Goal: Book appointment/travel/reservation

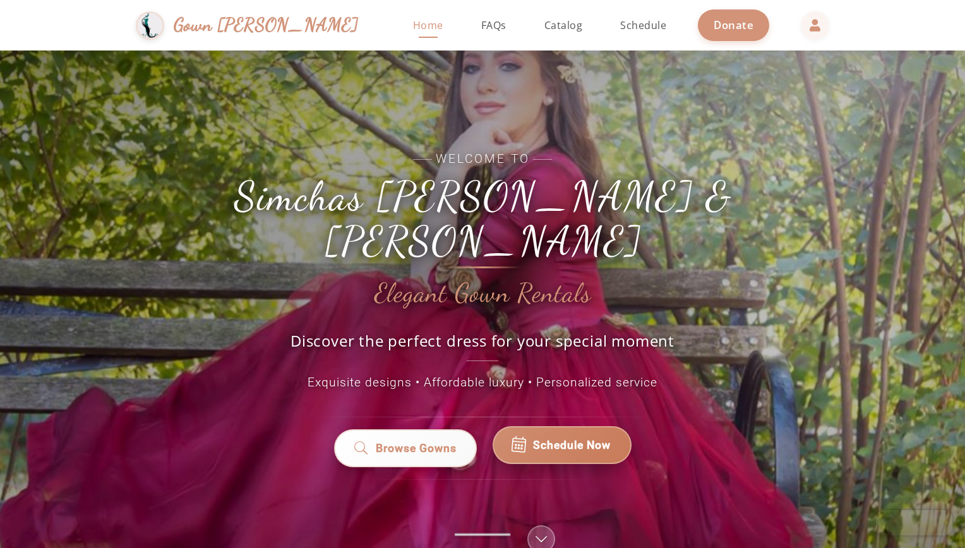
click at [548, 426] on link "Schedule Now" at bounding box center [562, 445] width 139 height 38
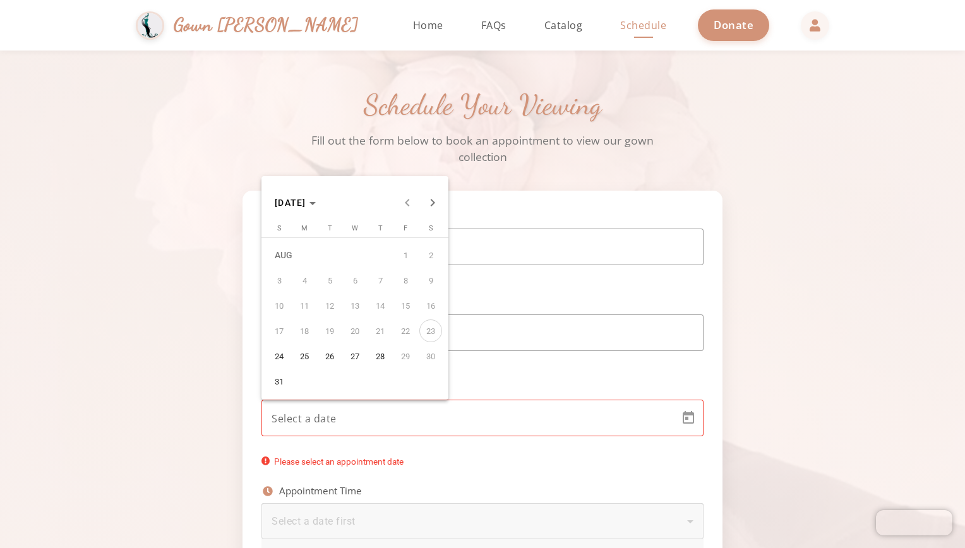
click at [346, 412] on body "Simchas [PERSON_NAME] & [PERSON_NAME] Gown [PERSON_NAME] Home Return to homepag…" at bounding box center [482, 274] width 965 height 548
click at [282, 357] on span "24" at bounding box center [279, 356] width 23 height 23
type input "[DATE]"
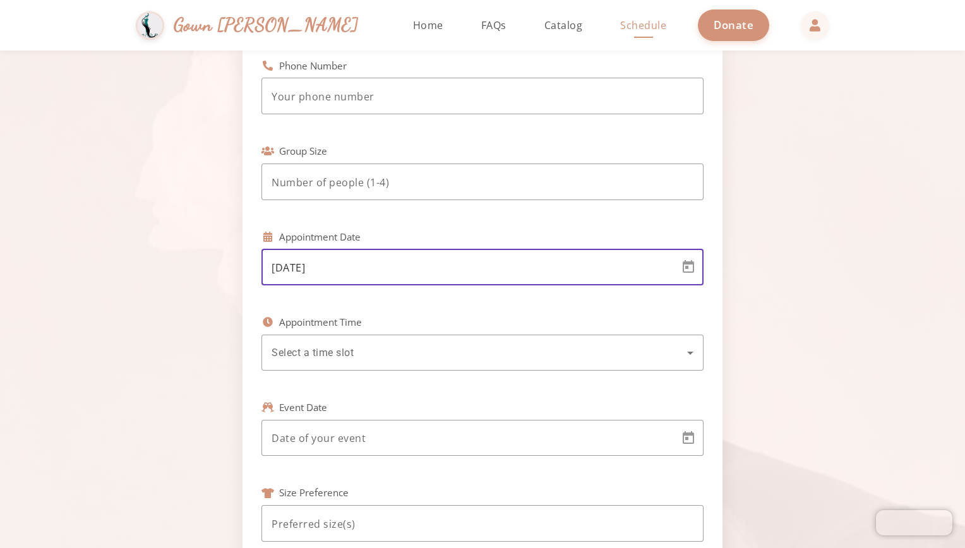
scroll to position [153, 0]
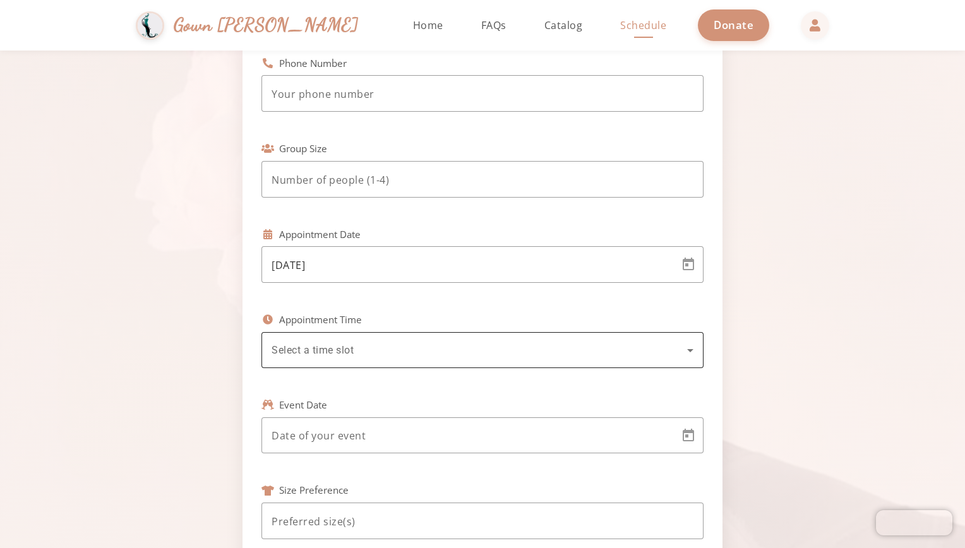
click at [327, 361] on div "Select a time slot" at bounding box center [483, 350] width 422 height 36
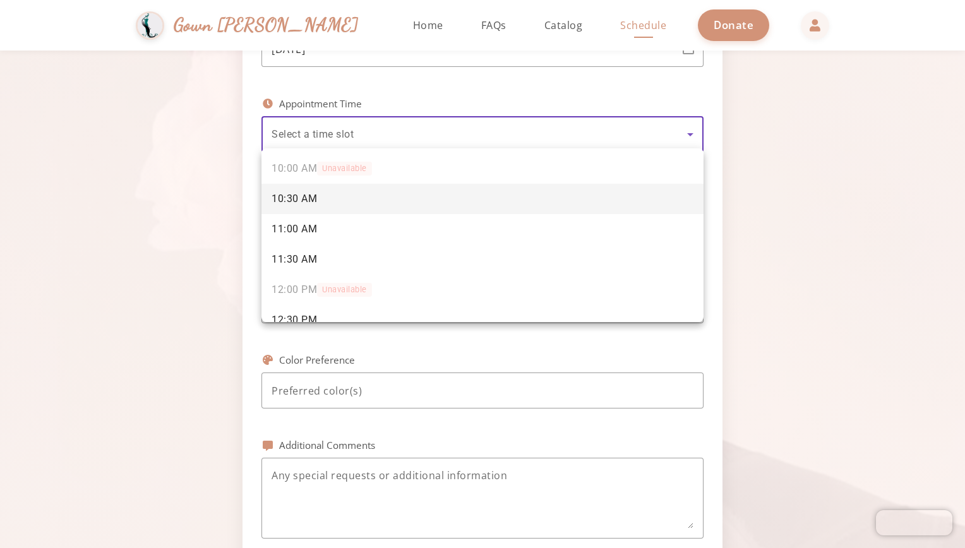
scroll to position [374, 0]
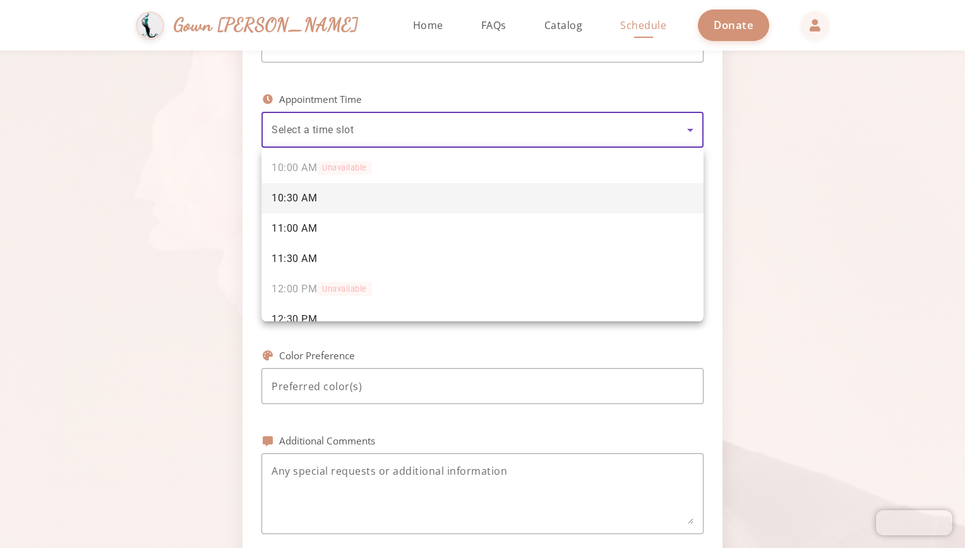
click at [448, 27] on div at bounding box center [482, 274] width 965 height 548
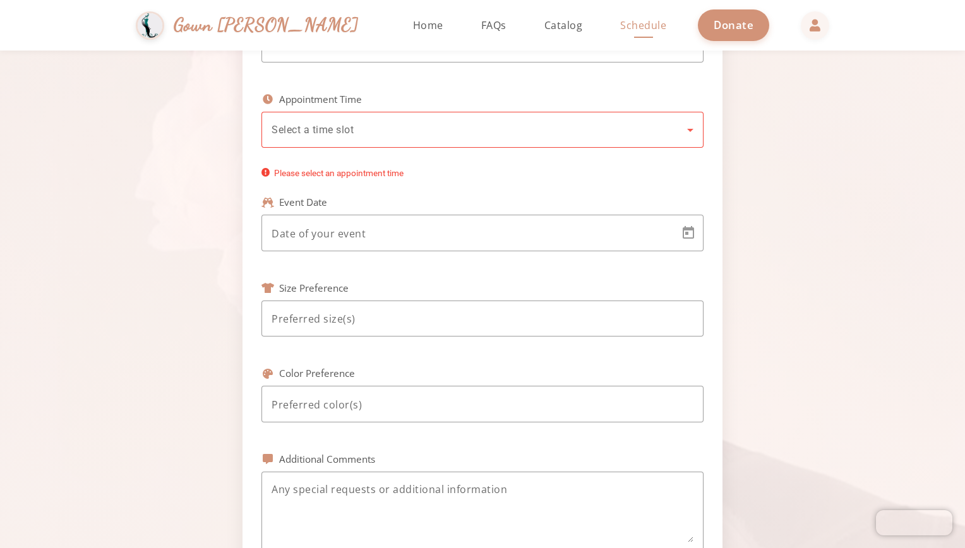
click at [375, 134] on div "Select a time slot" at bounding box center [480, 130] width 416 height 15
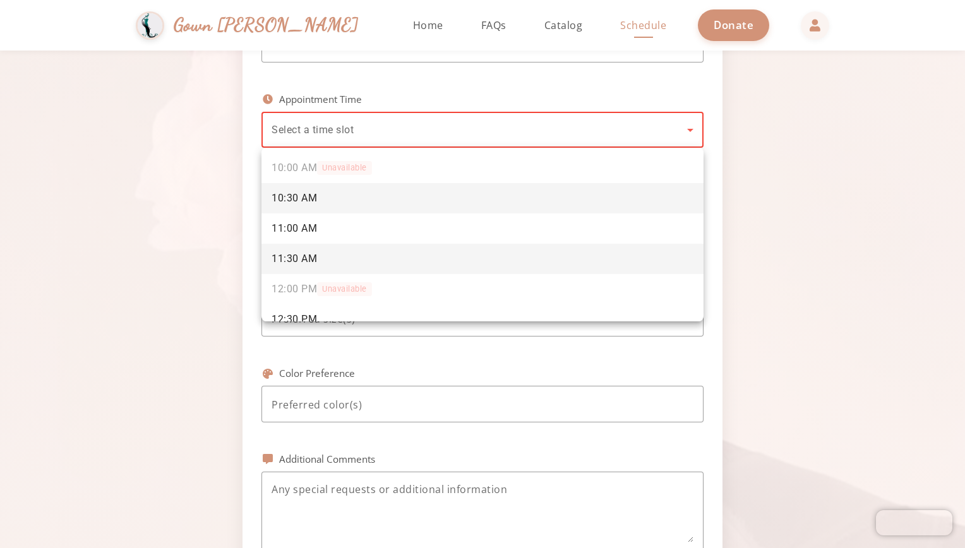
click at [277, 255] on span "11:30 AM" at bounding box center [294, 259] width 45 height 14
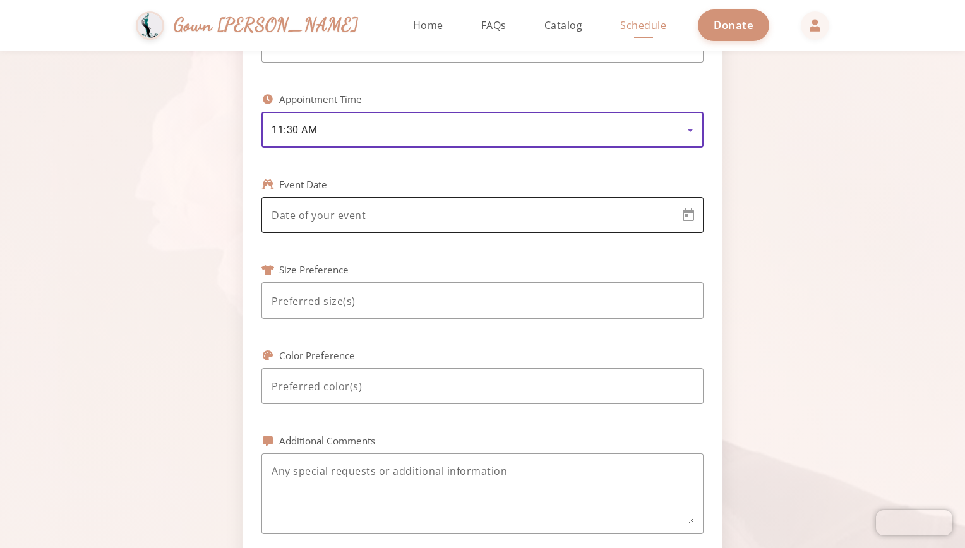
click at [286, 231] on div at bounding box center [471, 215] width 399 height 37
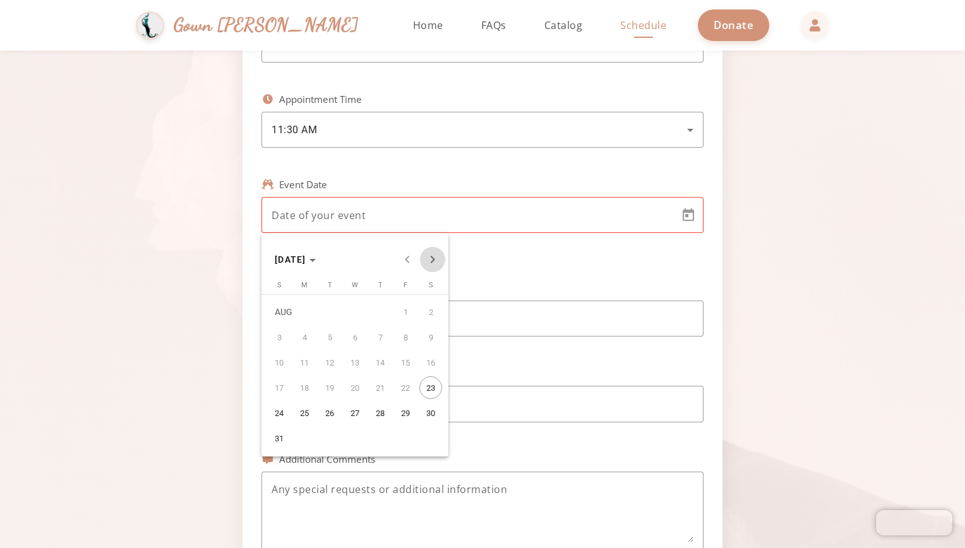
click at [431, 260] on span "Next month" at bounding box center [432, 259] width 25 height 25
click at [304, 388] on span "20" at bounding box center [304, 387] width 23 height 23
type input "[DATE]"
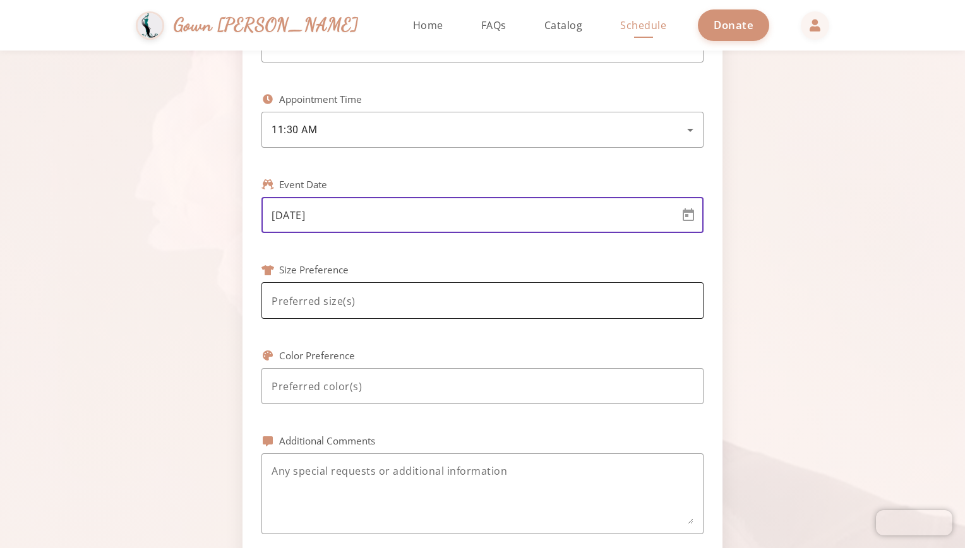
click at [318, 306] on input at bounding box center [483, 301] width 422 height 15
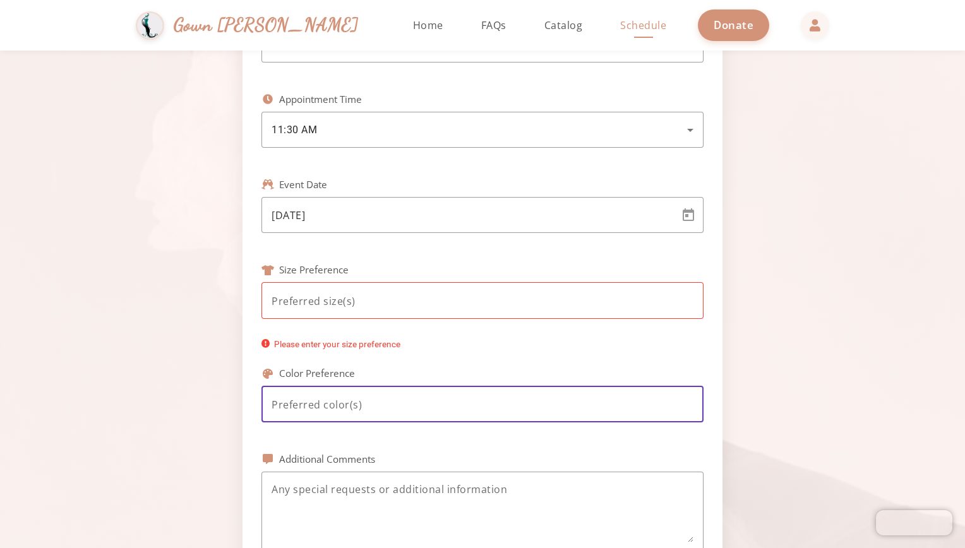
click at [277, 390] on div at bounding box center [483, 404] width 422 height 37
type input "pink"
click at [284, 309] on div at bounding box center [483, 300] width 422 height 37
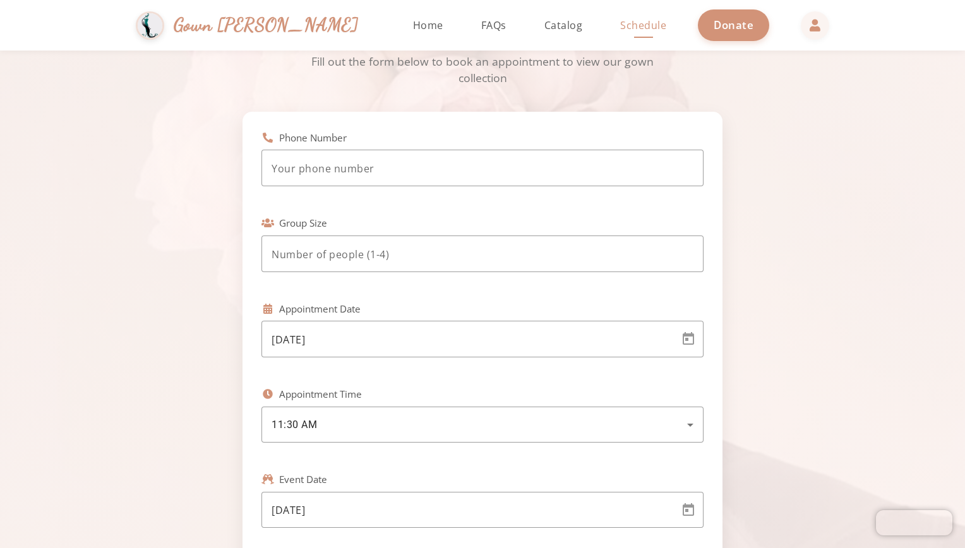
scroll to position [0, 0]
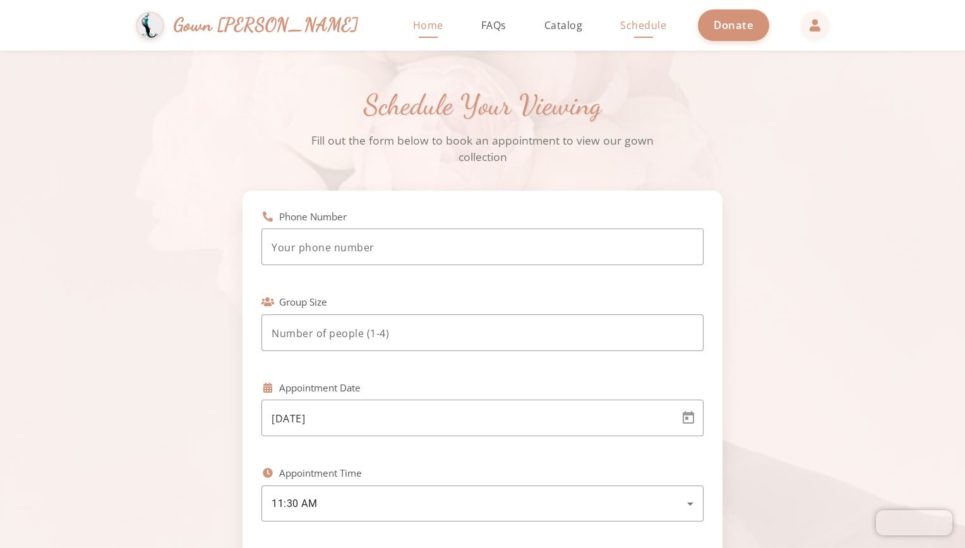
click at [413, 27] on span "Home" at bounding box center [428, 25] width 30 height 14
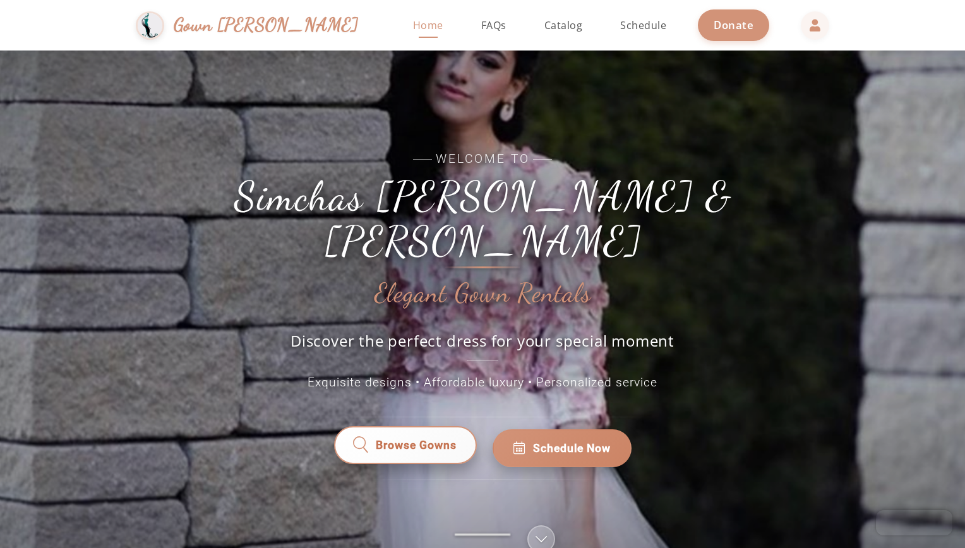
click at [424, 440] on span "Browse Gowns" at bounding box center [415, 448] width 81 height 16
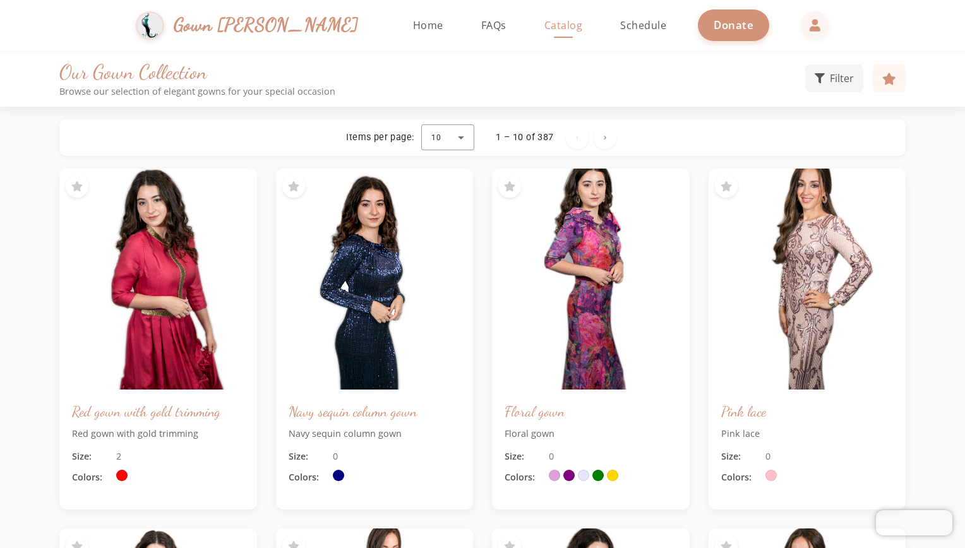
click at [632, 389] on img at bounding box center [591, 279] width 198 height 221
click at [829, 76] on button "Filter" at bounding box center [834, 77] width 58 height 28
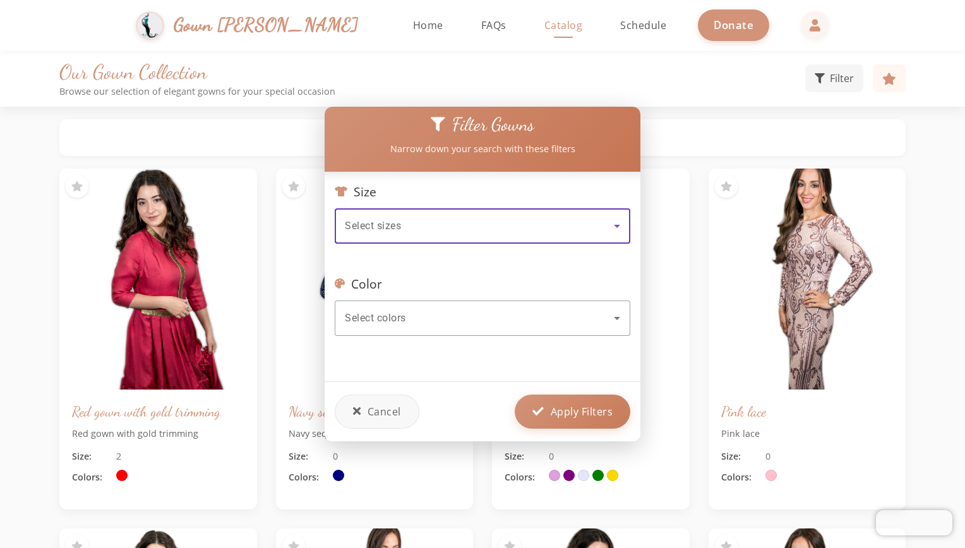
click at [592, 223] on div "Select sizes" at bounding box center [479, 226] width 269 height 15
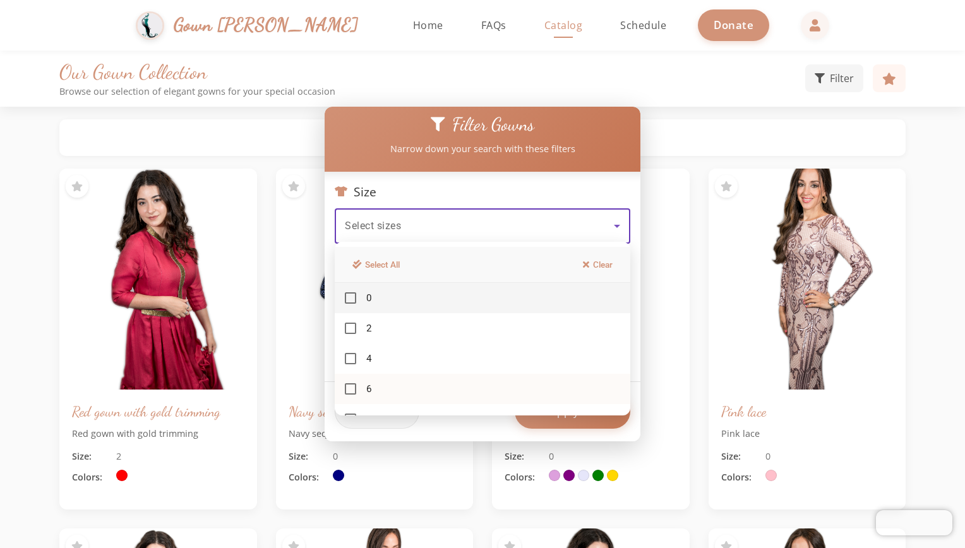
click at [348, 384] on mat-pseudo-checkbox at bounding box center [350, 388] width 11 height 11
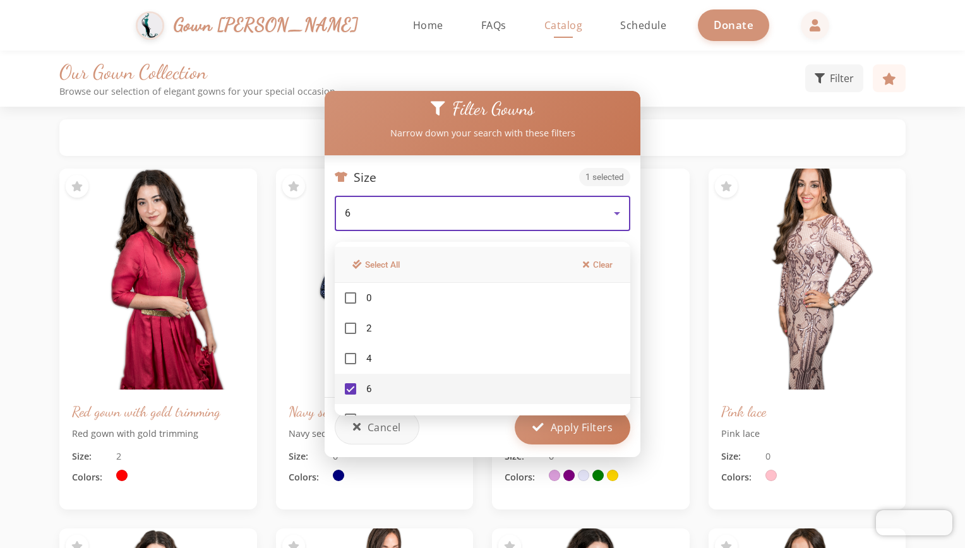
click at [468, 438] on div at bounding box center [482, 274] width 965 height 548
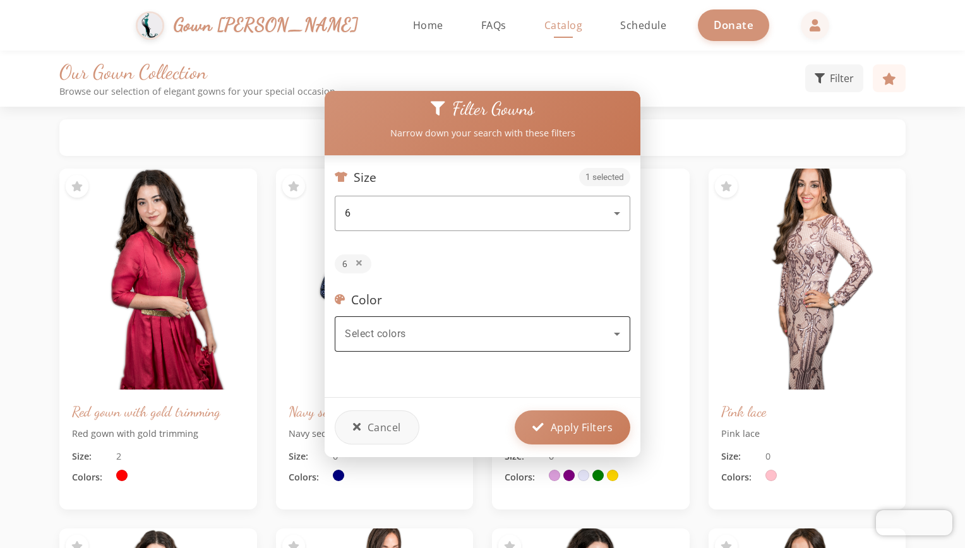
click at [454, 333] on div "Select colors" at bounding box center [479, 334] width 269 height 15
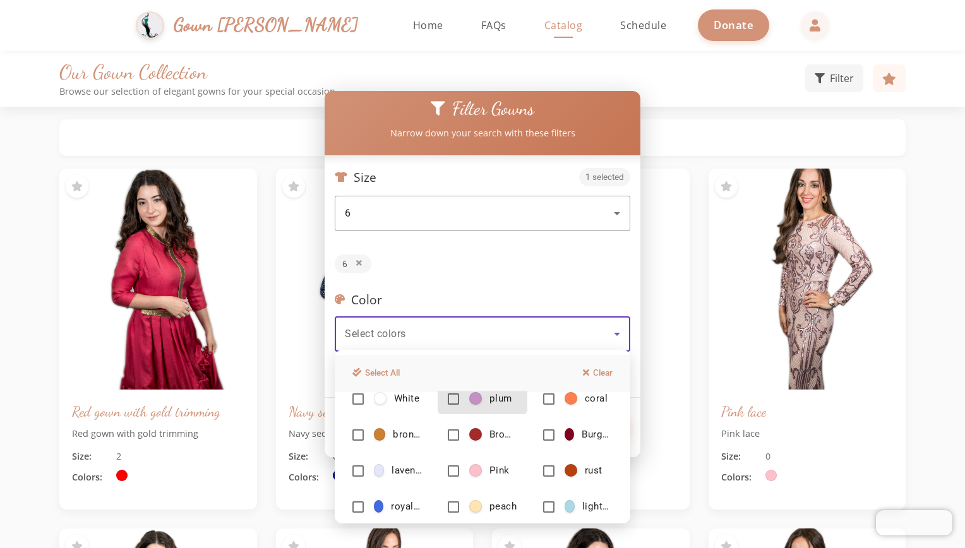
scroll to position [144, 0]
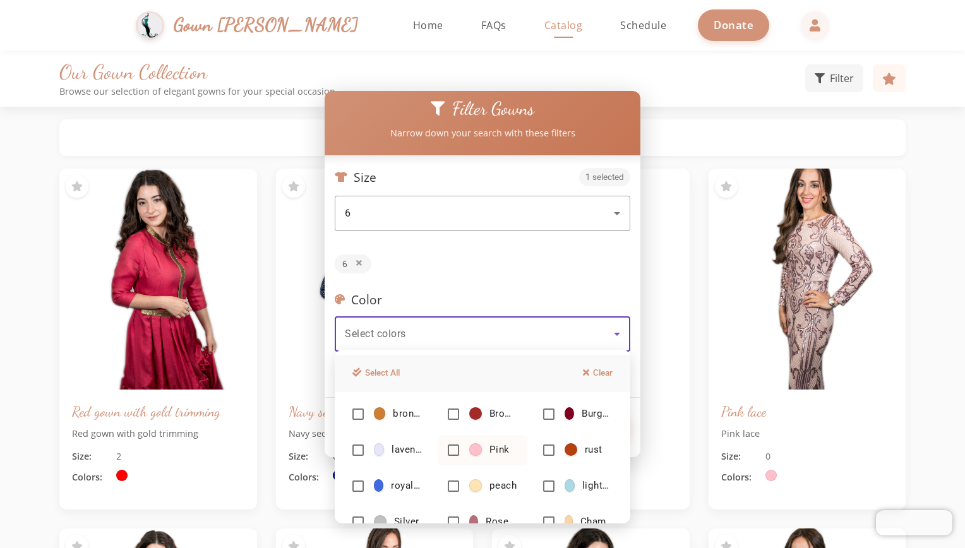
click at [452, 456] on mat-option "Pink" at bounding box center [483, 450] width 90 height 30
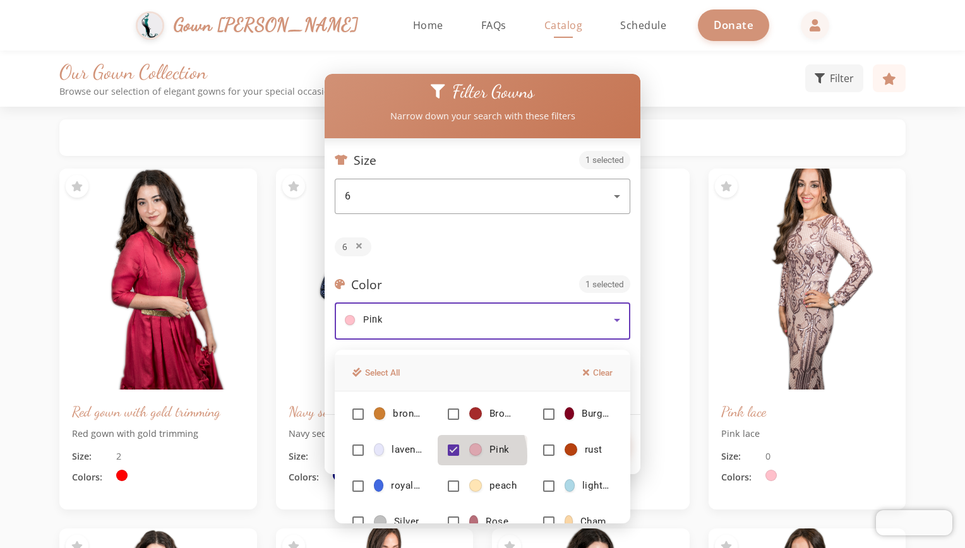
scroll to position [62, 0]
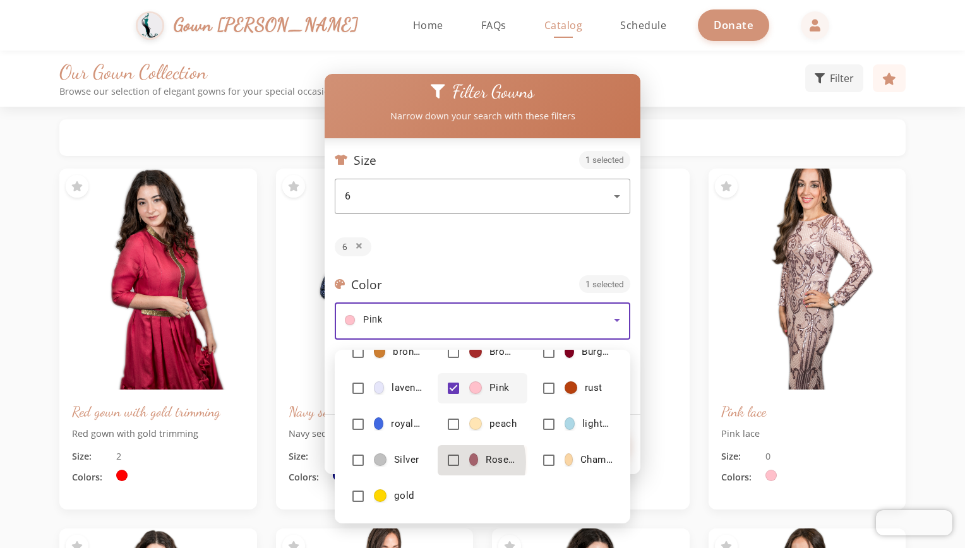
click at [452, 462] on mat-pseudo-checkbox at bounding box center [453, 460] width 11 height 11
click at [543, 463] on mat-pseudo-checkbox at bounding box center [548, 460] width 11 height 11
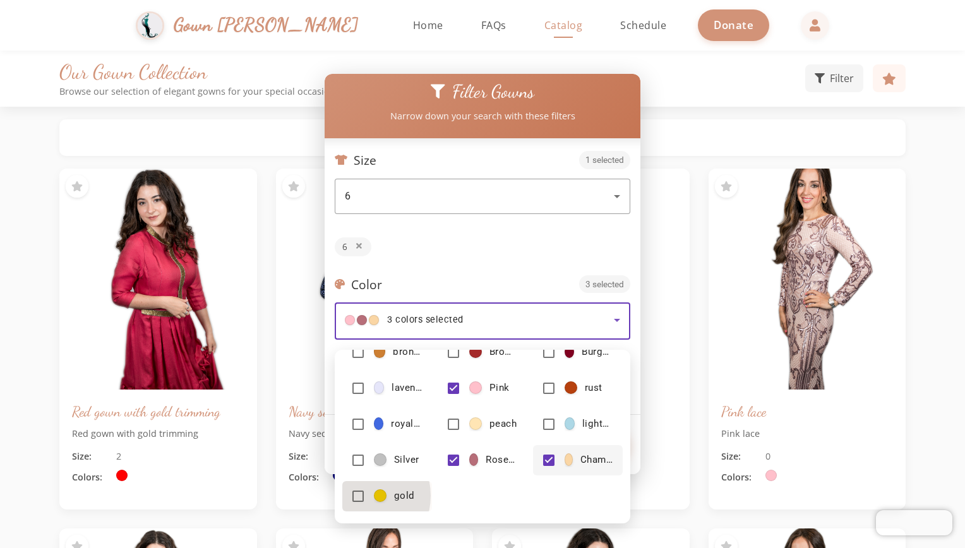
click at [357, 496] on mat-pseudo-checkbox at bounding box center [357, 496] width 11 height 11
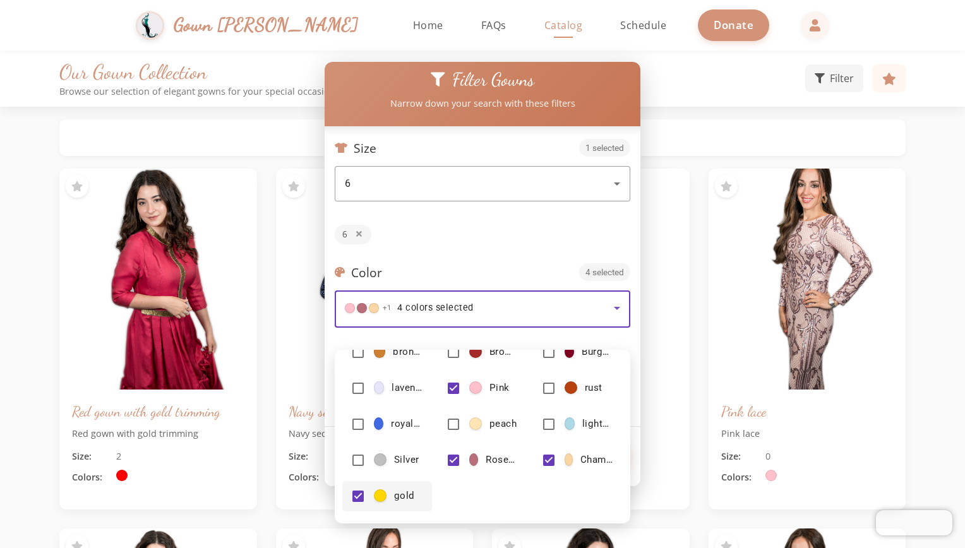
click at [515, 227] on div at bounding box center [482, 274] width 965 height 548
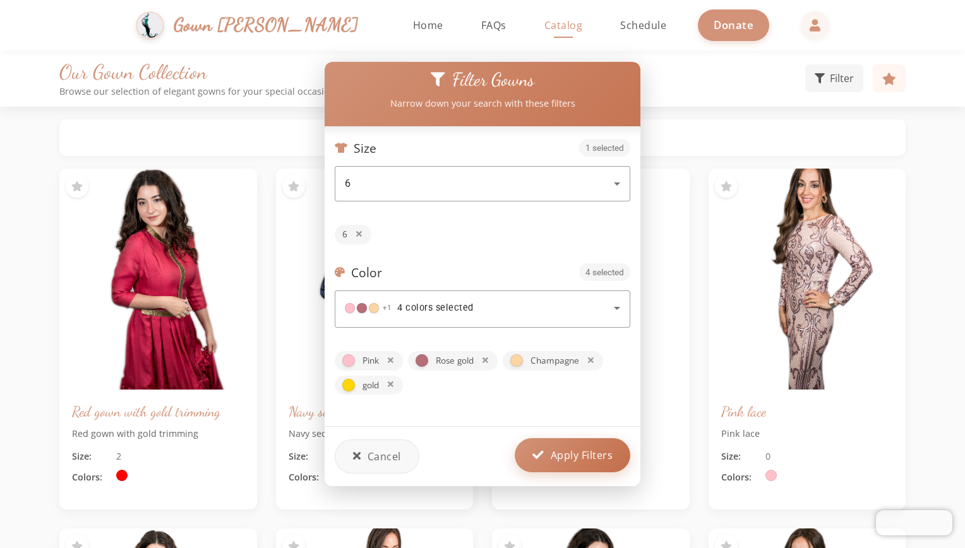
click at [543, 454] on icon at bounding box center [538, 455] width 12 height 11
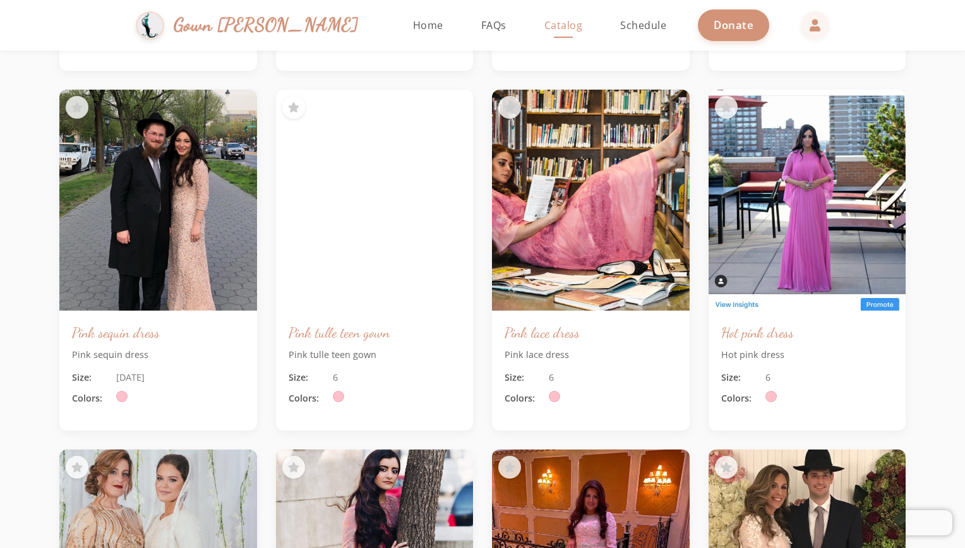
scroll to position [1647, 0]
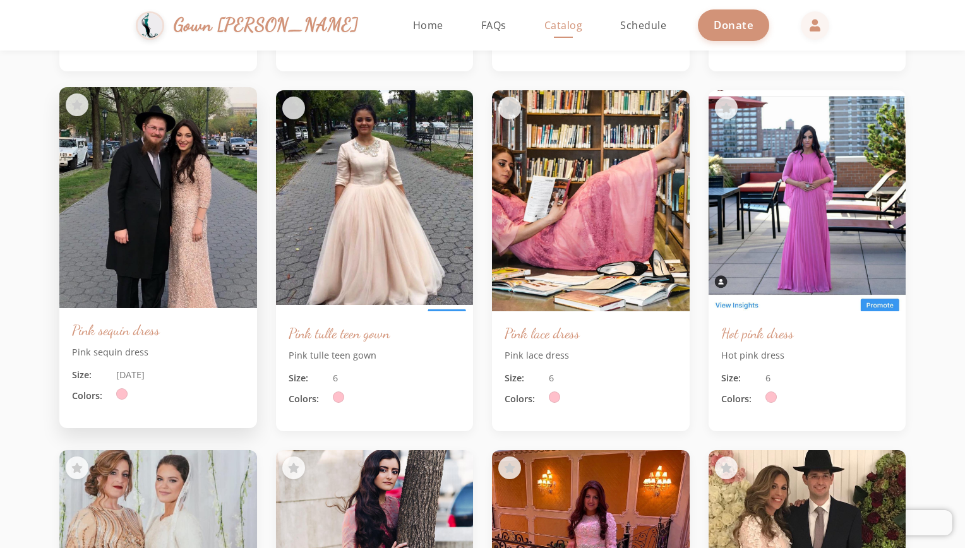
click at [150, 255] on img at bounding box center [157, 197] width 207 height 232
click at [138, 337] on h3 "Pink sequin dress" at bounding box center [158, 330] width 172 height 18
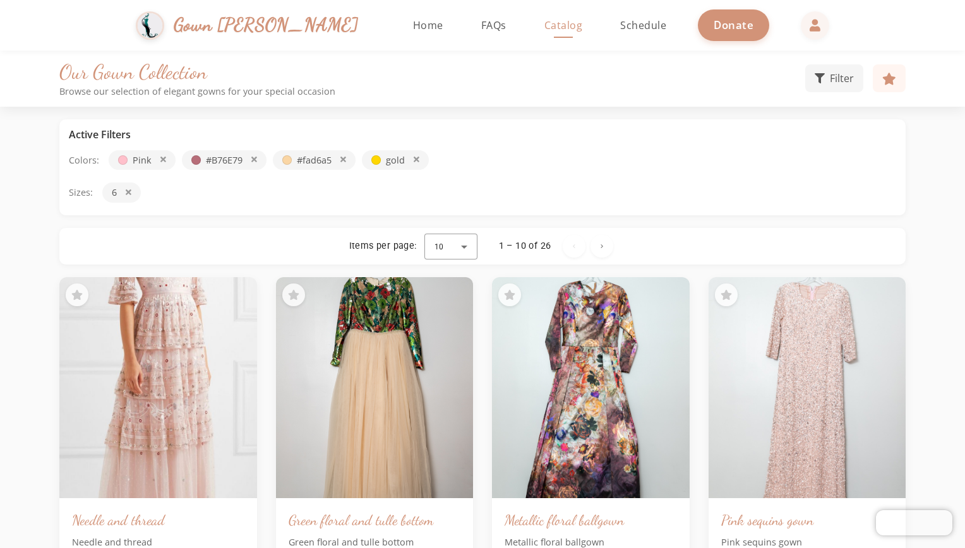
scroll to position [6, 0]
